Goal: Obtain resource: Download file/media

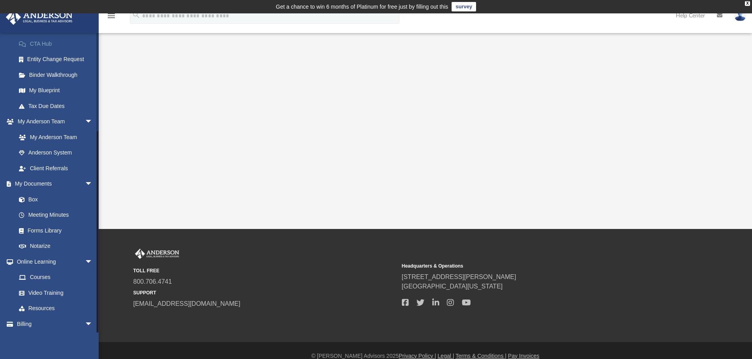
scroll to position [140, 0]
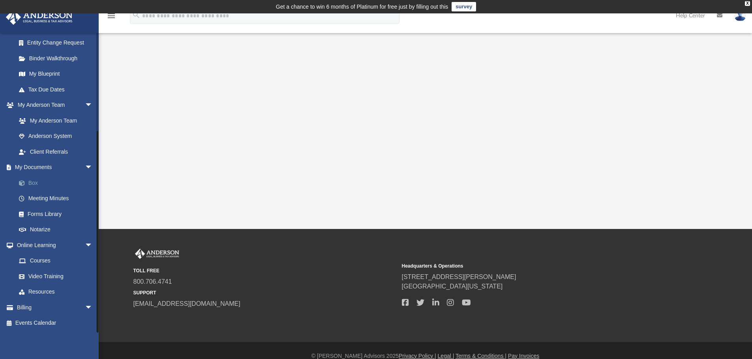
click at [31, 182] on link "Box" at bounding box center [58, 183] width 94 height 16
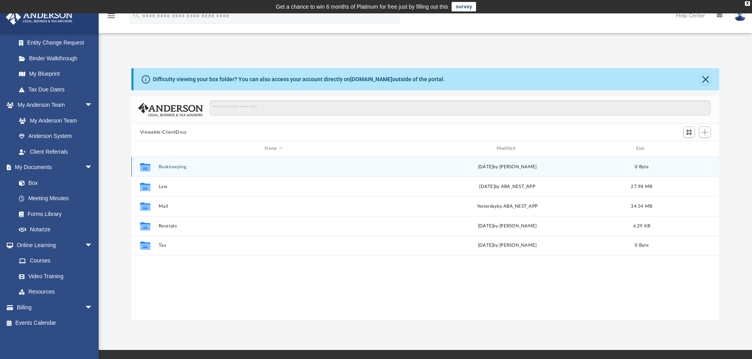
scroll to position [174, 582]
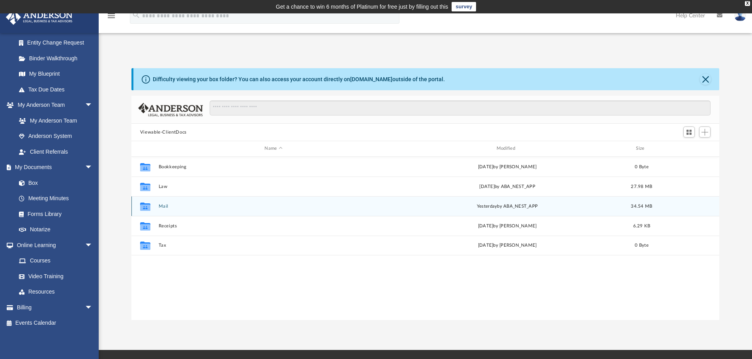
click at [162, 207] on button "Mail" at bounding box center [273, 206] width 230 height 5
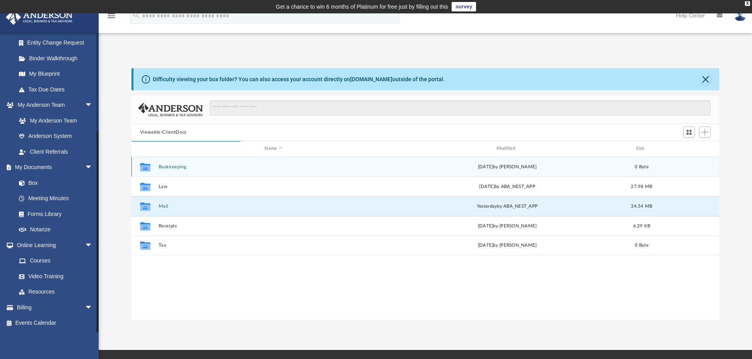
scroll to position [149, 582]
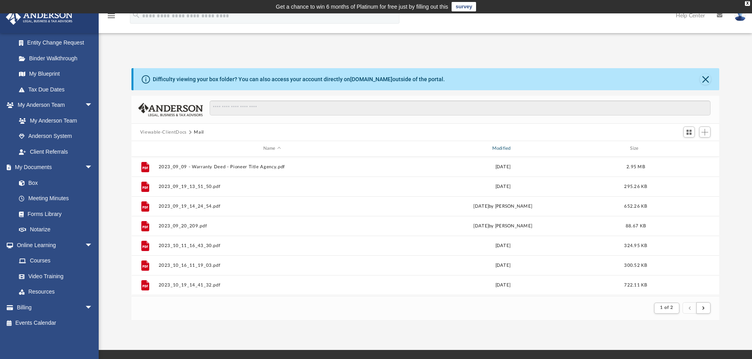
click at [507, 148] on div "Modified" at bounding box center [502, 148] width 227 height 7
click at [510, 149] on div "Modified" at bounding box center [502, 148] width 227 height 7
click at [507, 149] on div "Modified" at bounding box center [502, 148] width 227 height 7
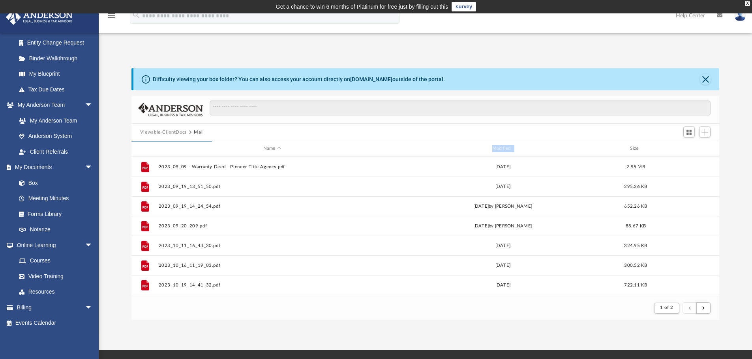
click at [506, 149] on div "Modified" at bounding box center [502, 148] width 227 height 7
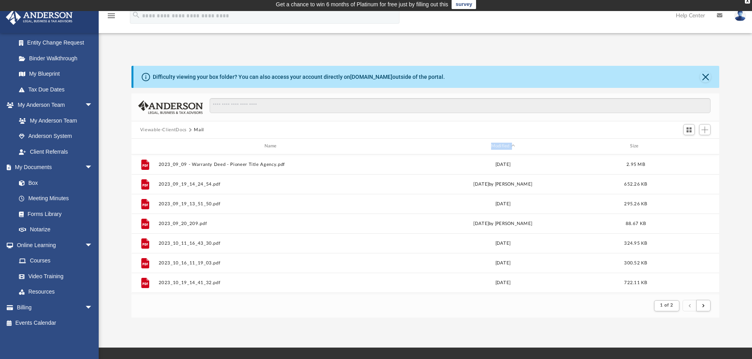
scroll to position [0, 0]
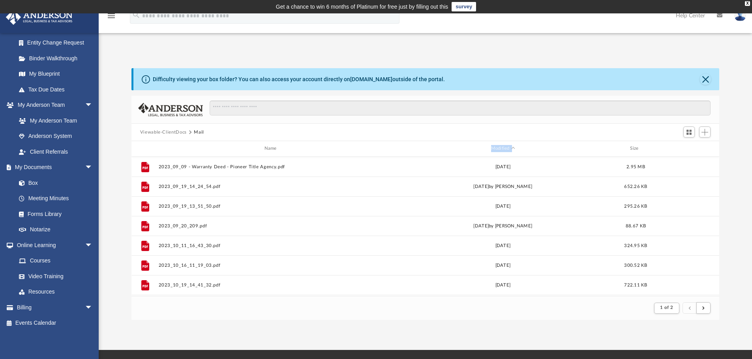
click at [513, 148] on span "Modified" at bounding box center [512, 148] width 3 height 3
click at [506, 150] on div "Modified" at bounding box center [502, 148] width 227 height 7
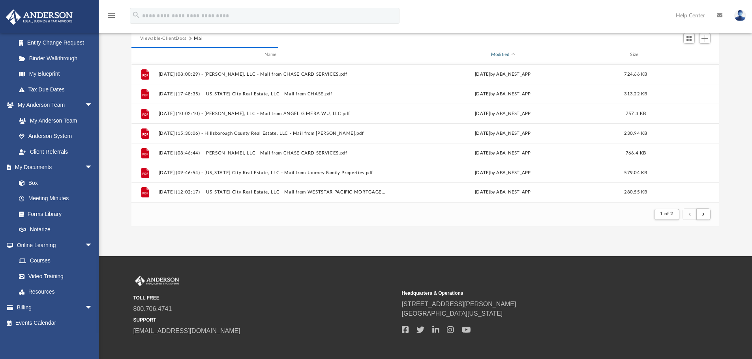
scroll to position [132, 0]
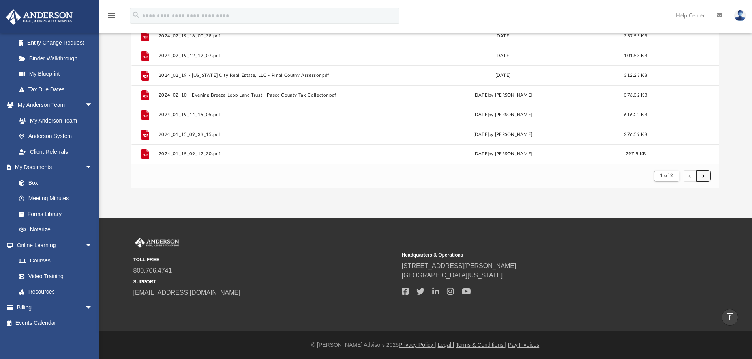
click at [703, 174] on span "submit" at bounding box center [703, 176] width 2 height 4
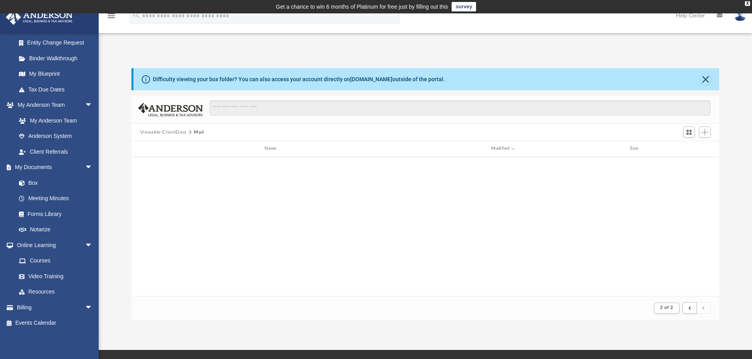
scroll to position [0, 0]
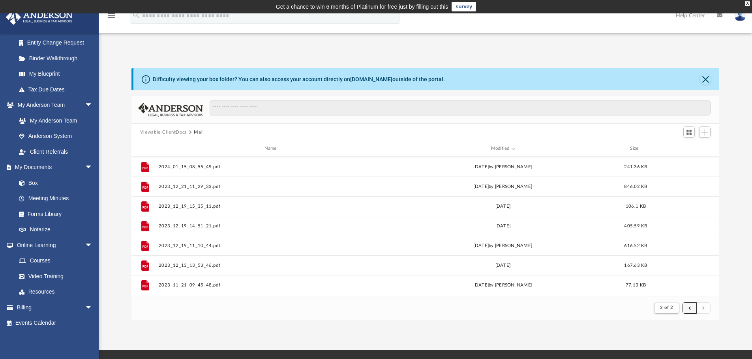
click at [685, 308] on button "submit" at bounding box center [689, 308] width 14 height 11
click at [689, 308] on span "submit" at bounding box center [689, 308] width 2 height 4
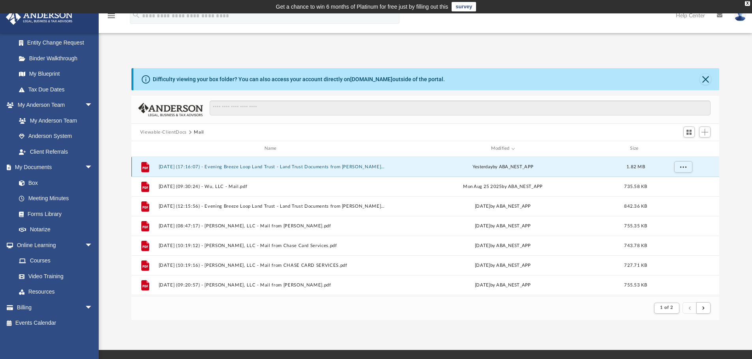
drag, startPoint x: 298, startPoint y: 169, endPoint x: 294, endPoint y: 167, distance: 4.4
click at [294, 167] on button "[DATE] (17:16:07) - Evening Breeze Loop Land Trust - Land Trust Documents from …" at bounding box center [271, 167] width 227 height 5
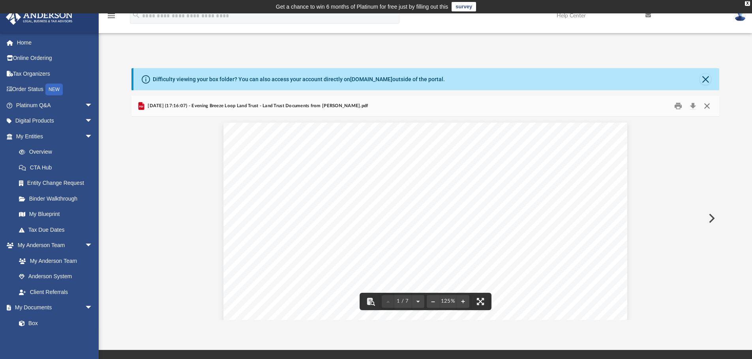
click at [705, 104] on button "Close" at bounding box center [707, 106] width 14 height 12
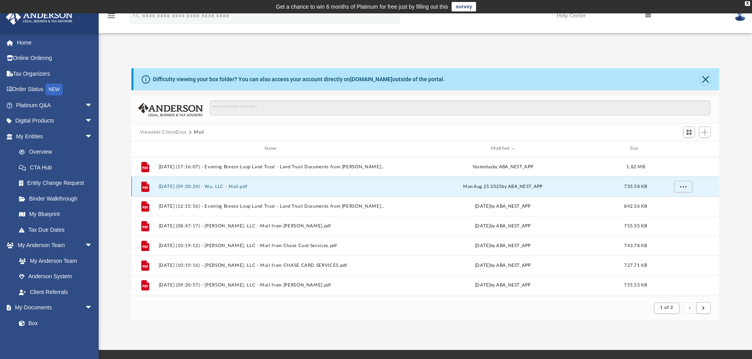
click at [221, 185] on button "[DATE] (09:30:24) - Wu, LLC - Mail.pdf" at bounding box center [271, 186] width 227 height 5
